Goal: Navigation & Orientation: Find specific page/section

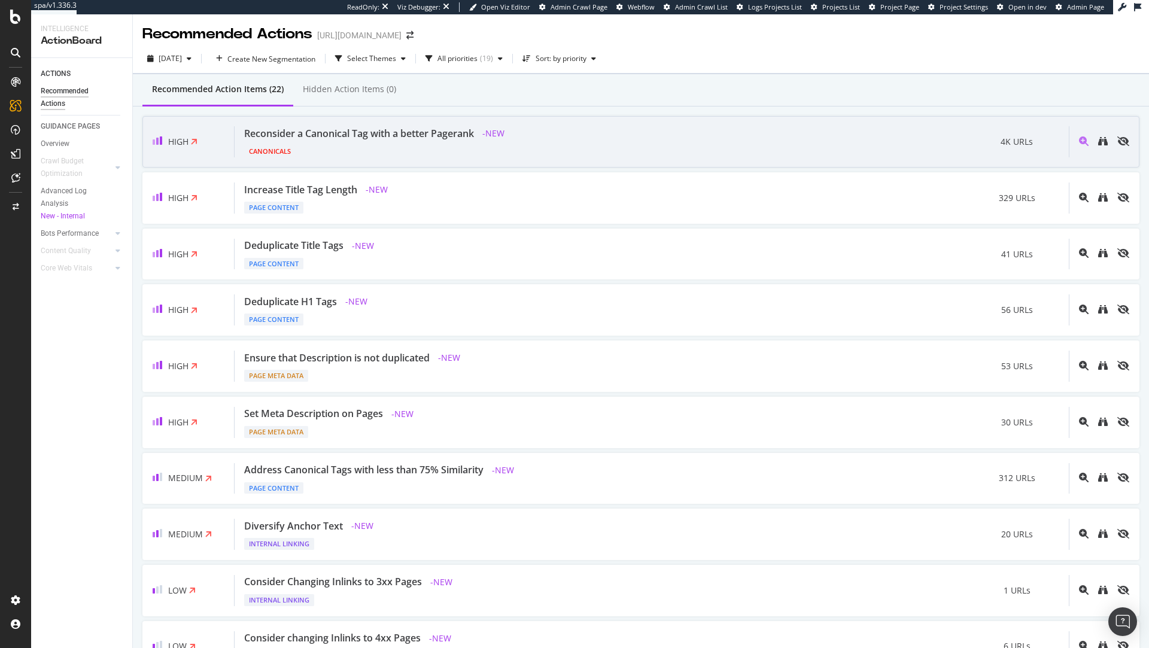
click at [314, 144] on div "Canonicals" at bounding box center [376, 149] width 264 height 17
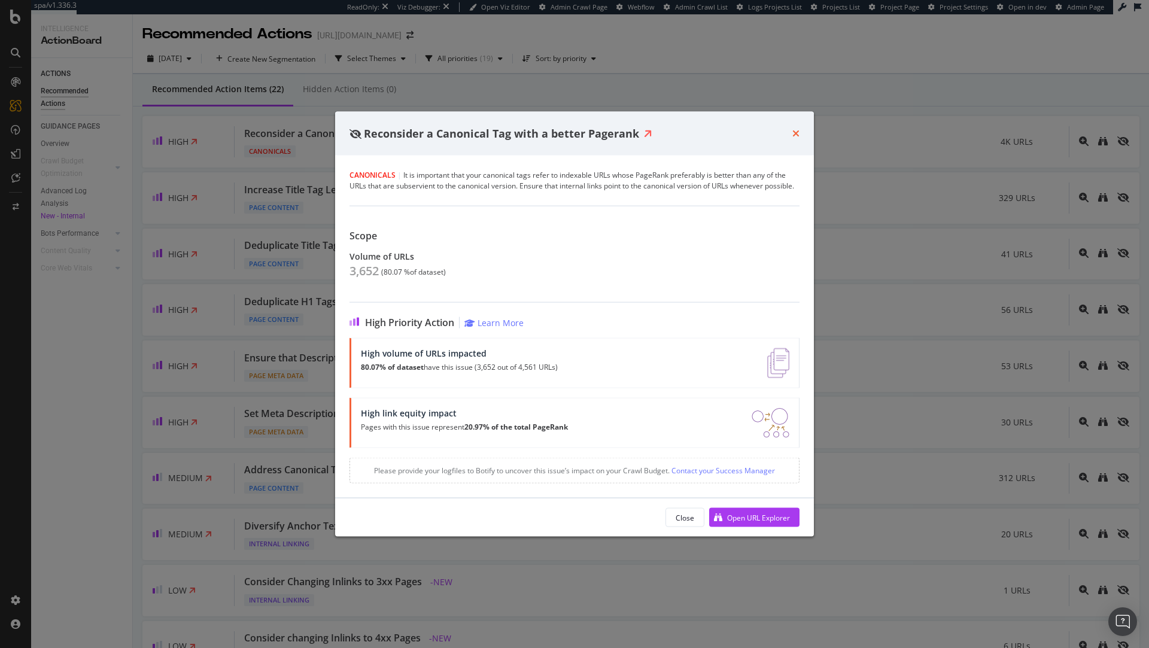
click at [796, 134] on icon "times" at bounding box center [796, 134] width 7 height 10
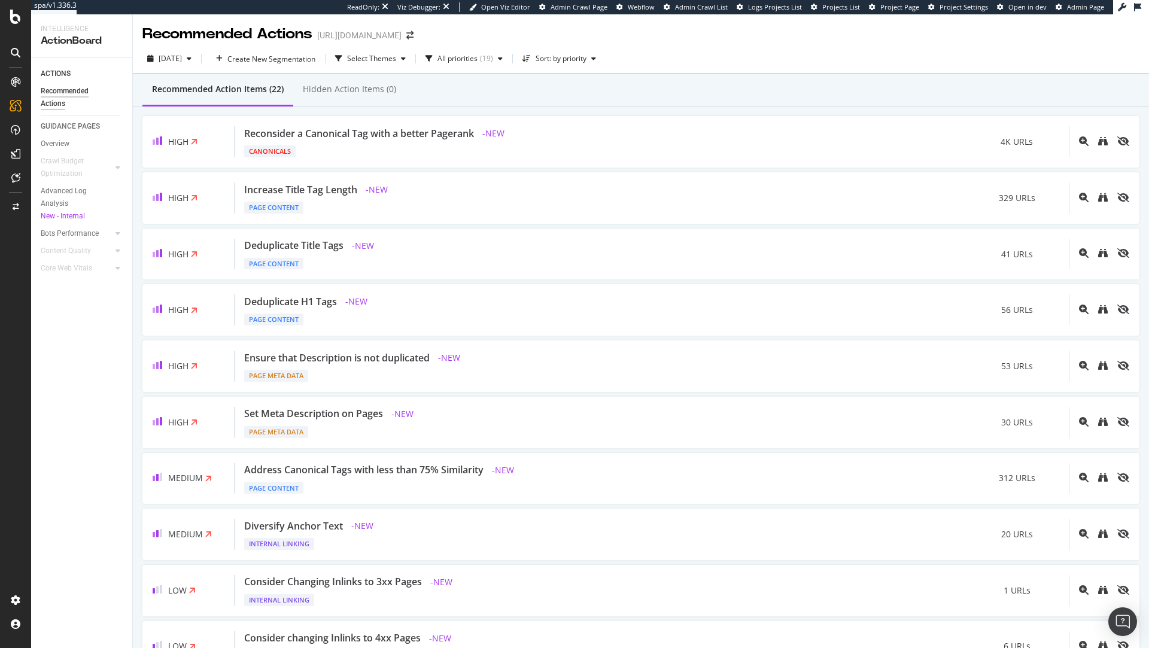
click at [65, 95] on div "Recommended Actions" at bounding box center [77, 97] width 72 height 25
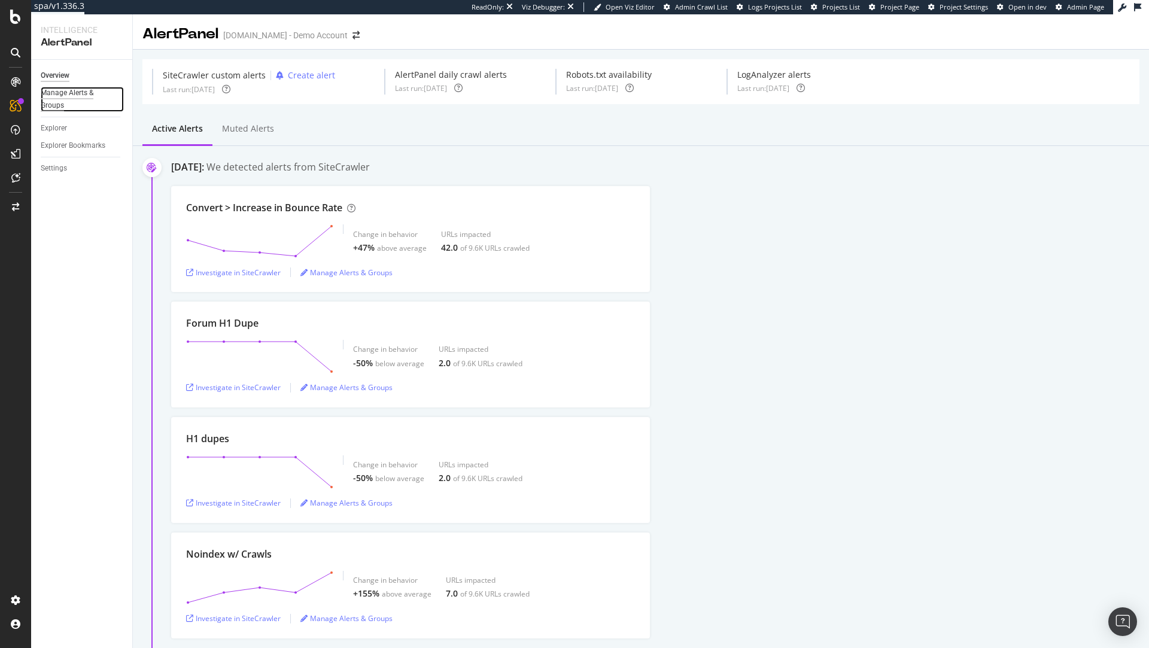
click at [54, 88] on div "Manage Alerts & Groups" at bounding box center [77, 99] width 72 height 25
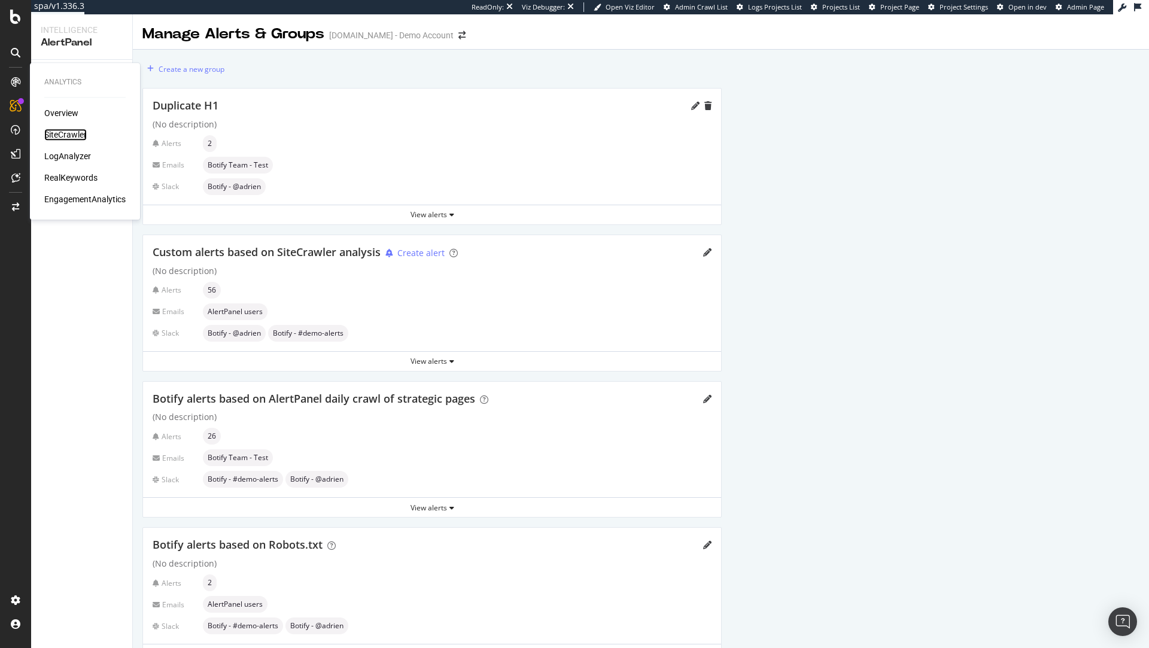
click at [74, 136] on div "SiteCrawler" at bounding box center [65, 135] width 43 height 12
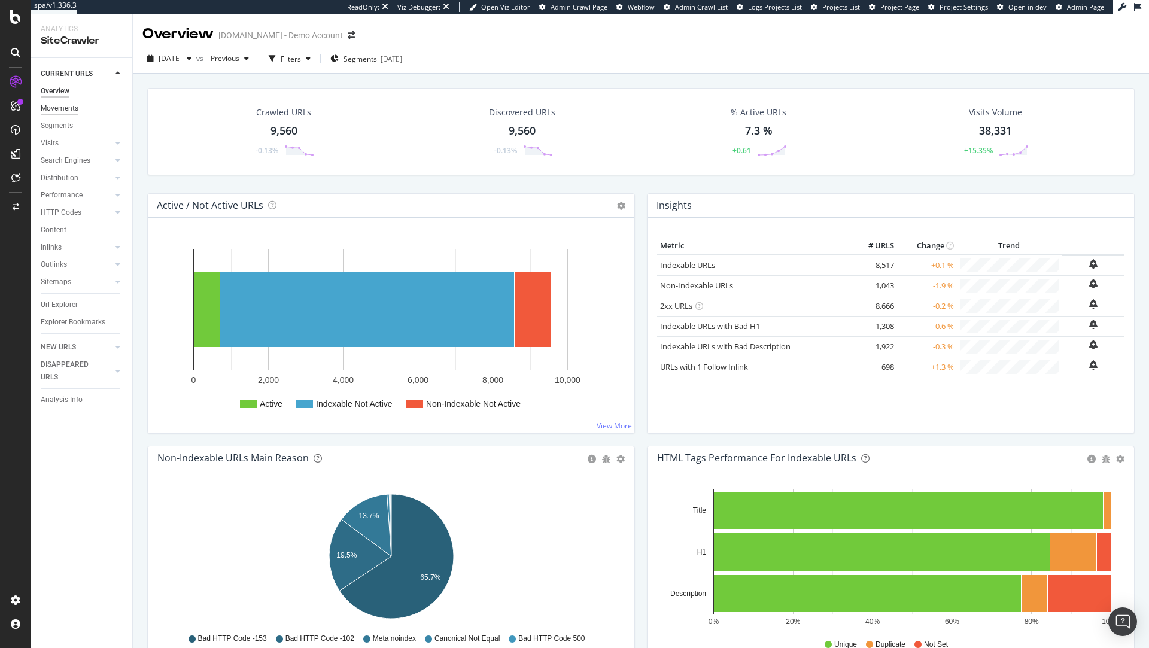
click at [58, 108] on div "Movements" at bounding box center [60, 108] width 38 height 13
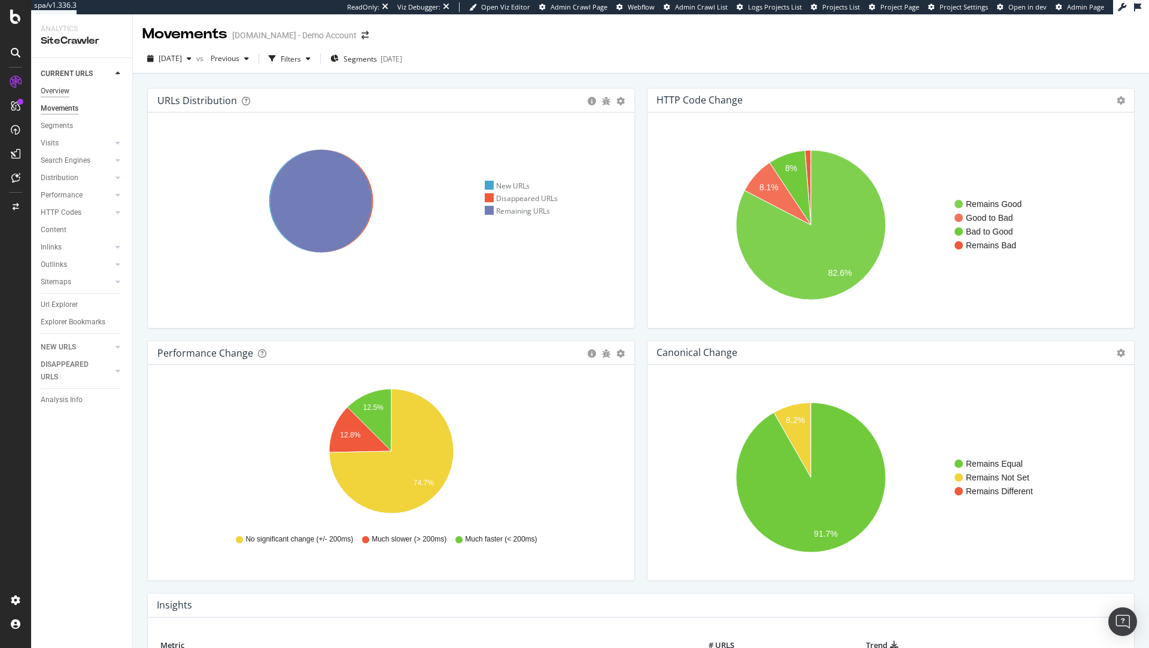
click at [64, 92] on div "Overview" at bounding box center [55, 91] width 29 height 13
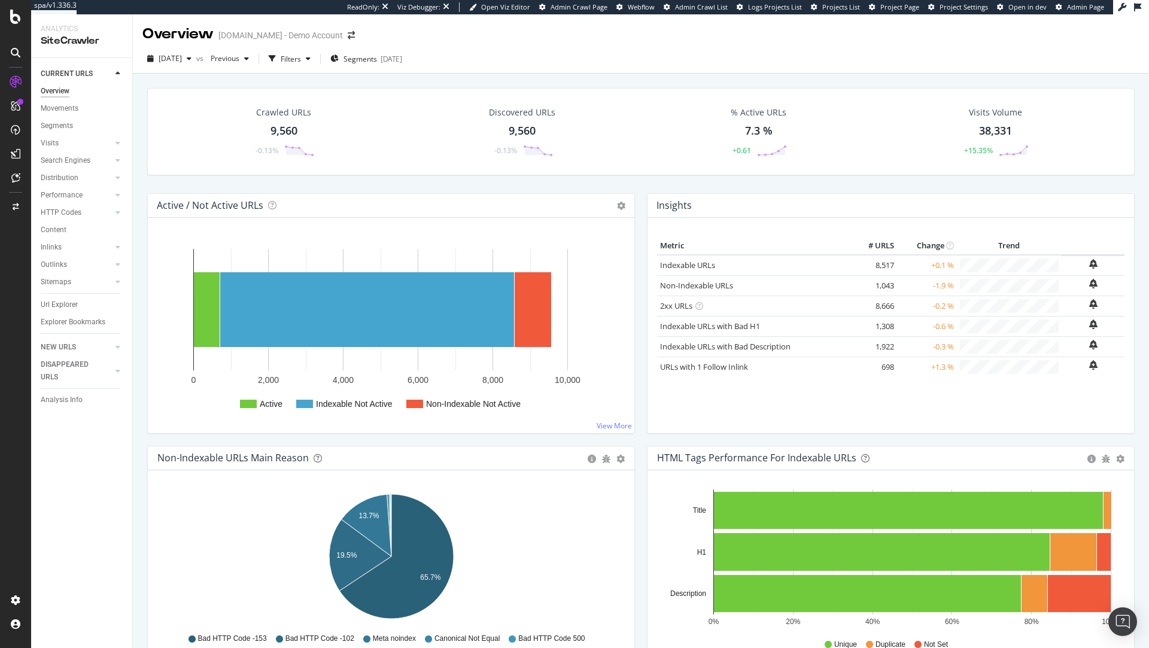
click at [66, 101] on div "Movements" at bounding box center [87, 108] width 92 height 17
click at [67, 105] on div "Movements" at bounding box center [60, 108] width 38 height 13
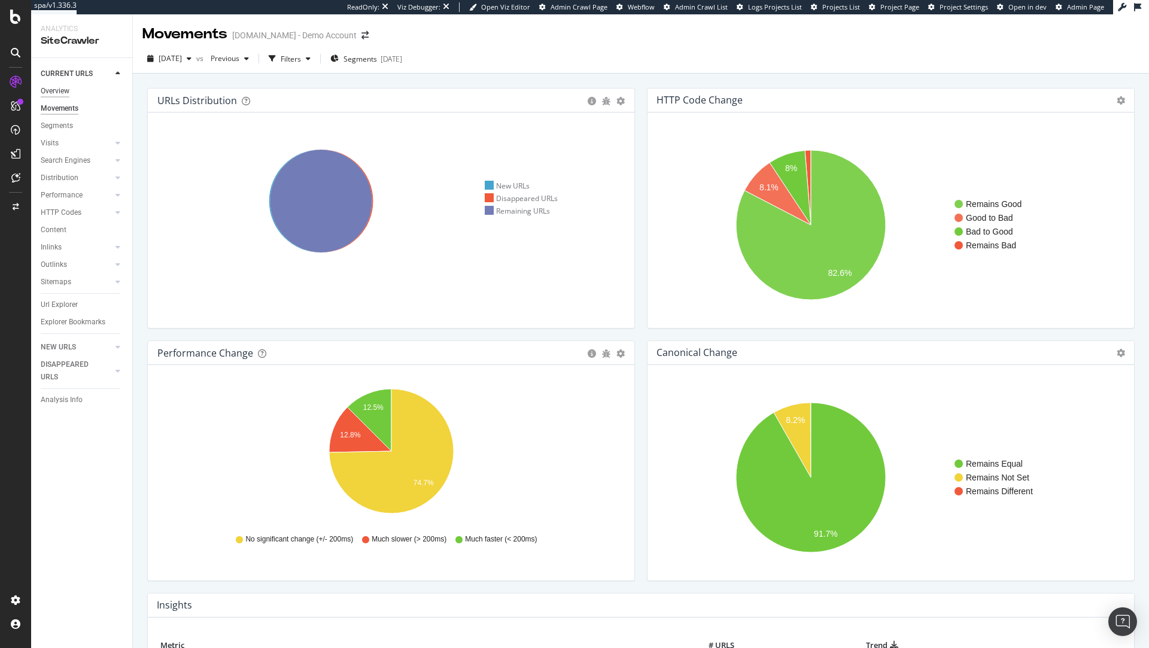
click at [57, 89] on div "Overview" at bounding box center [55, 91] width 29 height 13
